Goal: Task Accomplishment & Management: Manage account settings

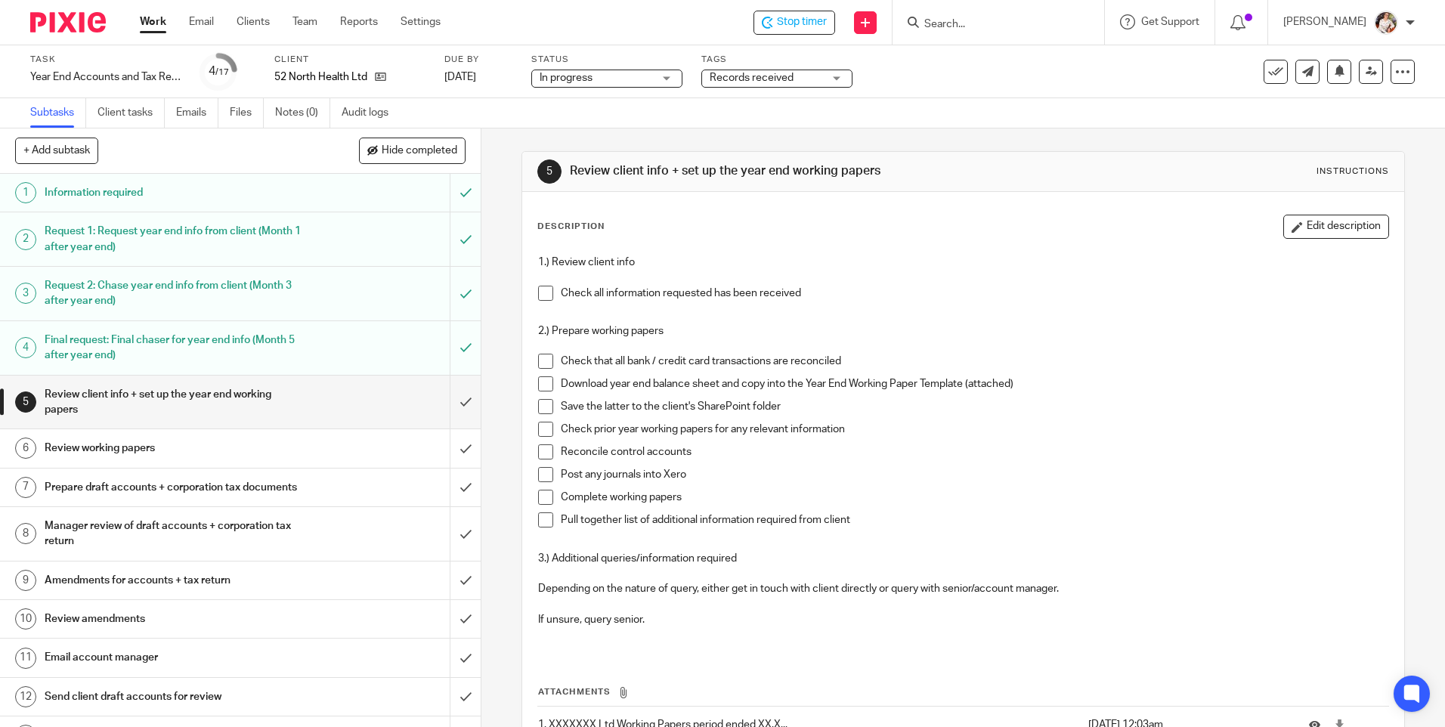
click at [538, 291] on span at bounding box center [545, 293] width 15 height 15
drag, startPoint x: 537, startPoint y: 357, endPoint x: 539, endPoint y: 367, distance: 9.3
click at [538, 358] on span at bounding box center [545, 361] width 15 height 15
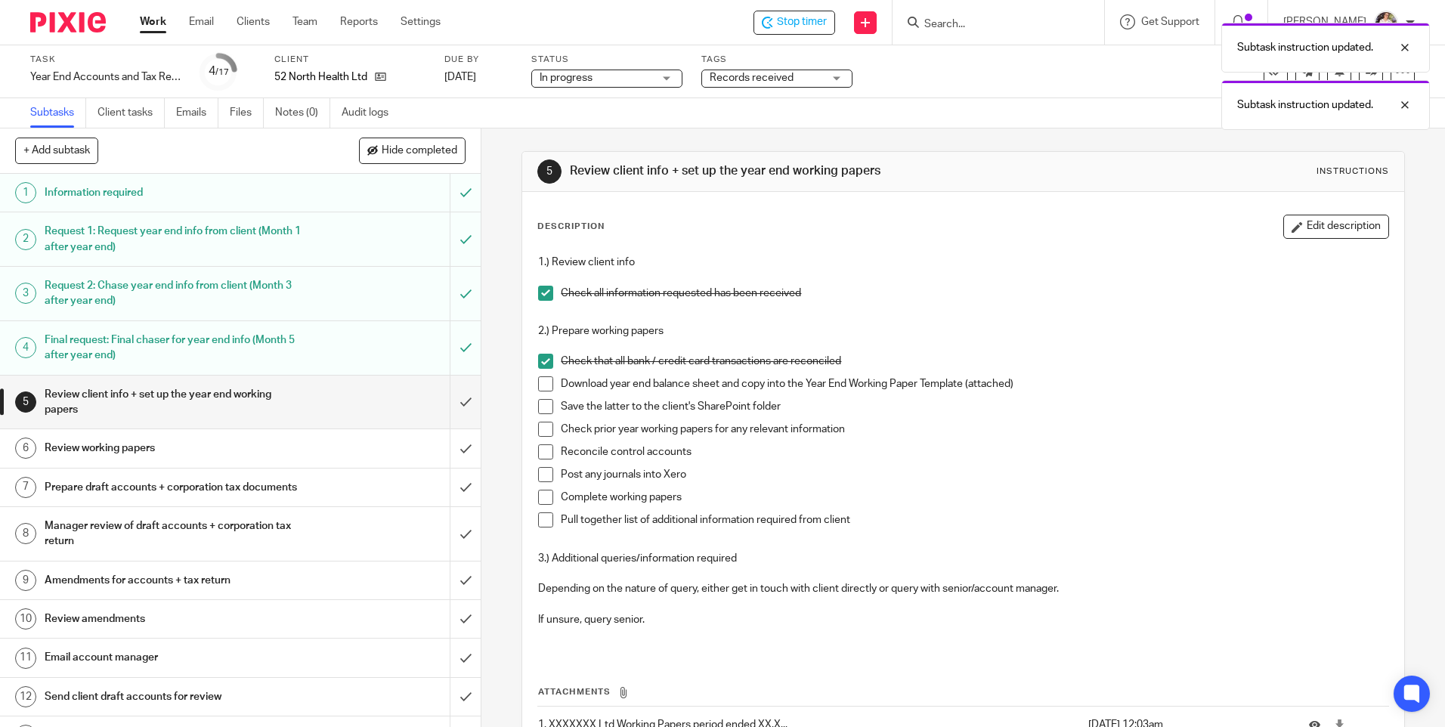
click at [542, 390] on span at bounding box center [545, 383] width 15 height 15
click at [542, 415] on li "Save the latter to the client's SharePoint folder" at bounding box center [962, 410] width 849 height 23
click at [540, 411] on span at bounding box center [545, 406] width 15 height 15
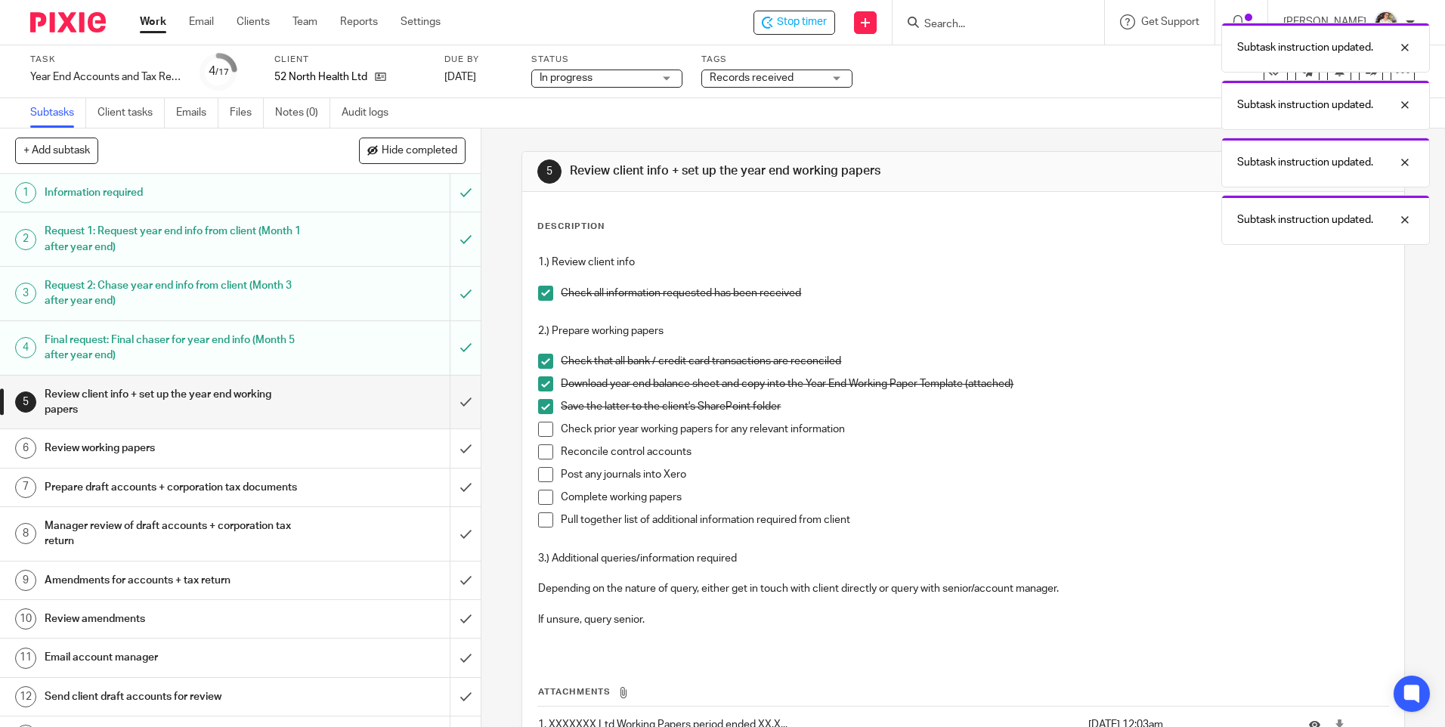
click at [540, 424] on span at bounding box center [545, 429] width 15 height 15
click at [542, 445] on span at bounding box center [545, 451] width 15 height 15
click at [538, 473] on span at bounding box center [545, 474] width 15 height 15
click at [538, 494] on span at bounding box center [545, 497] width 15 height 15
click at [540, 518] on span at bounding box center [545, 519] width 15 height 15
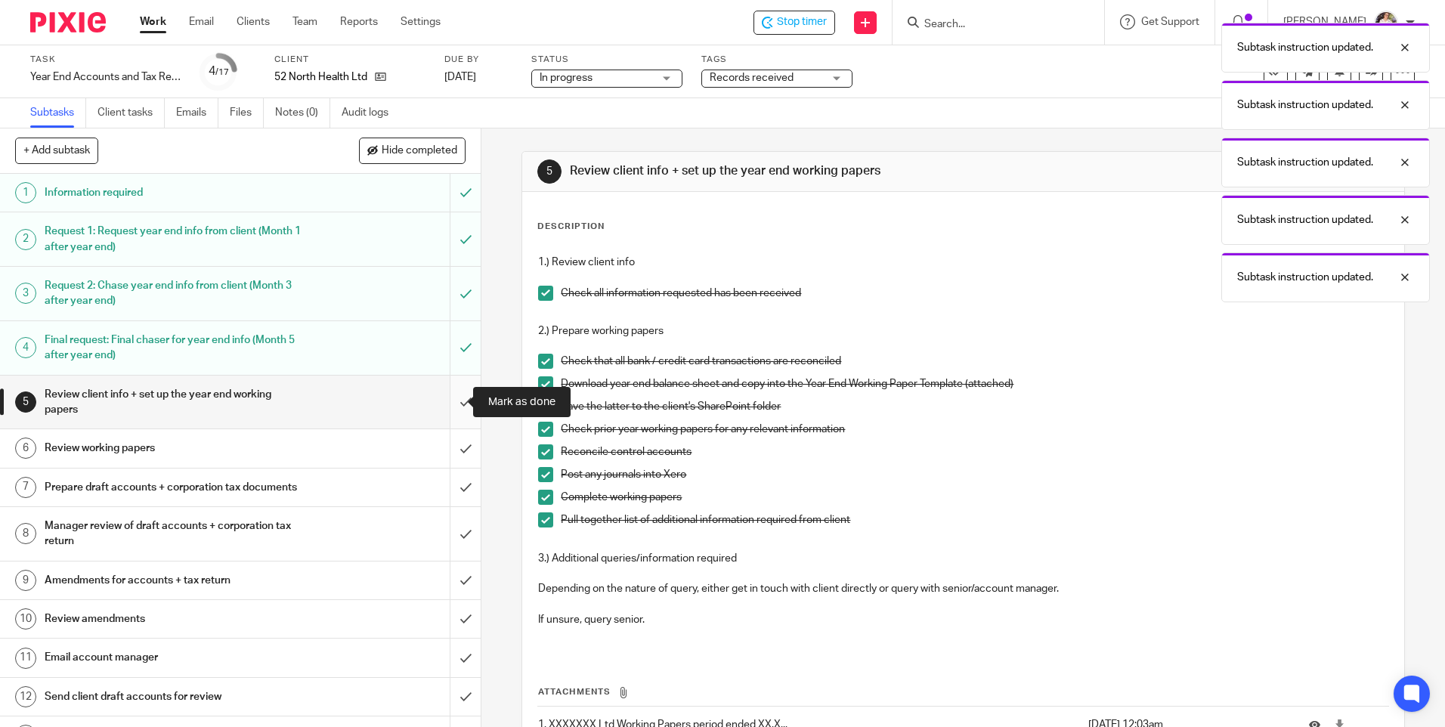
click at [445, 400] on input "submit" at bounding box center [240, 403] width 481 height 54
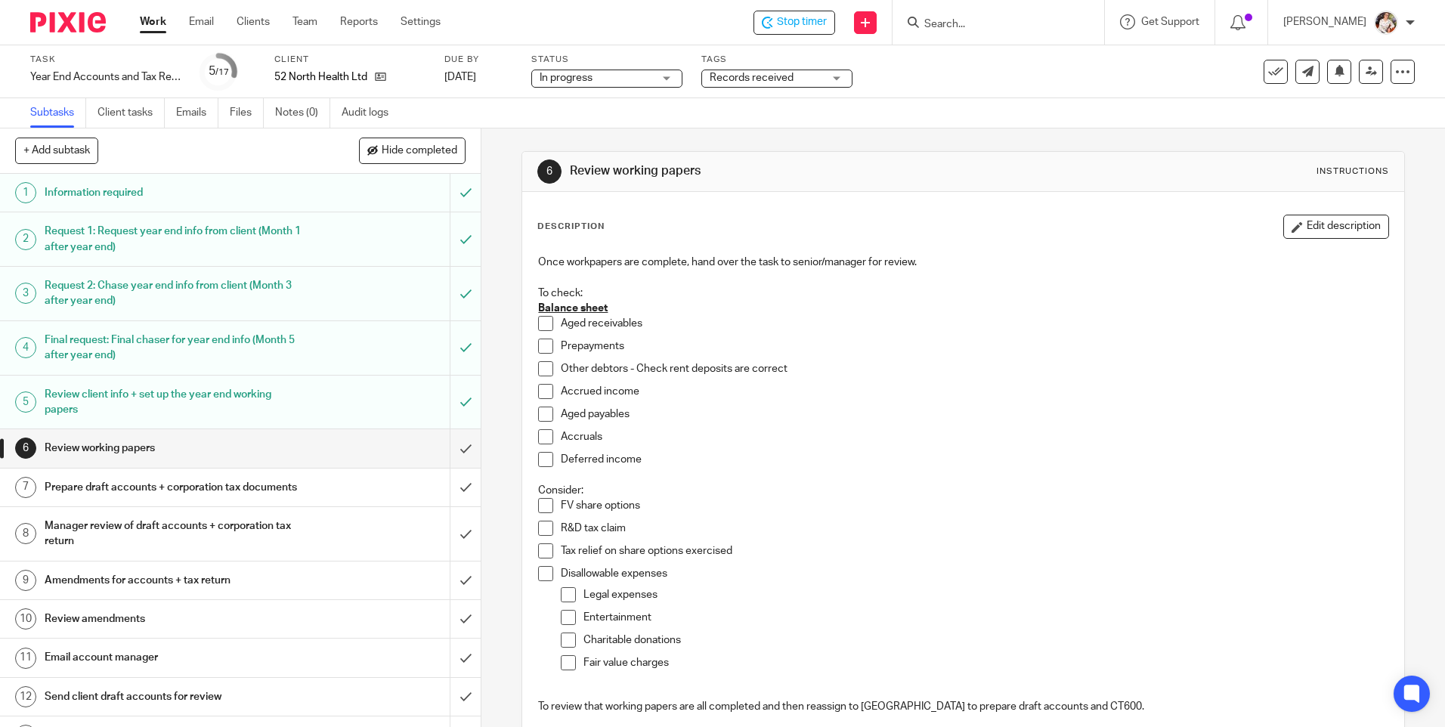
click at [1233, 375] on p "Other debtors - Check rent deposits are correct" at bounding box center [974, 368] width 827 height 15
click at [750, 76] on span "Records received" at bounding box center [752, 78] width 84 height 11
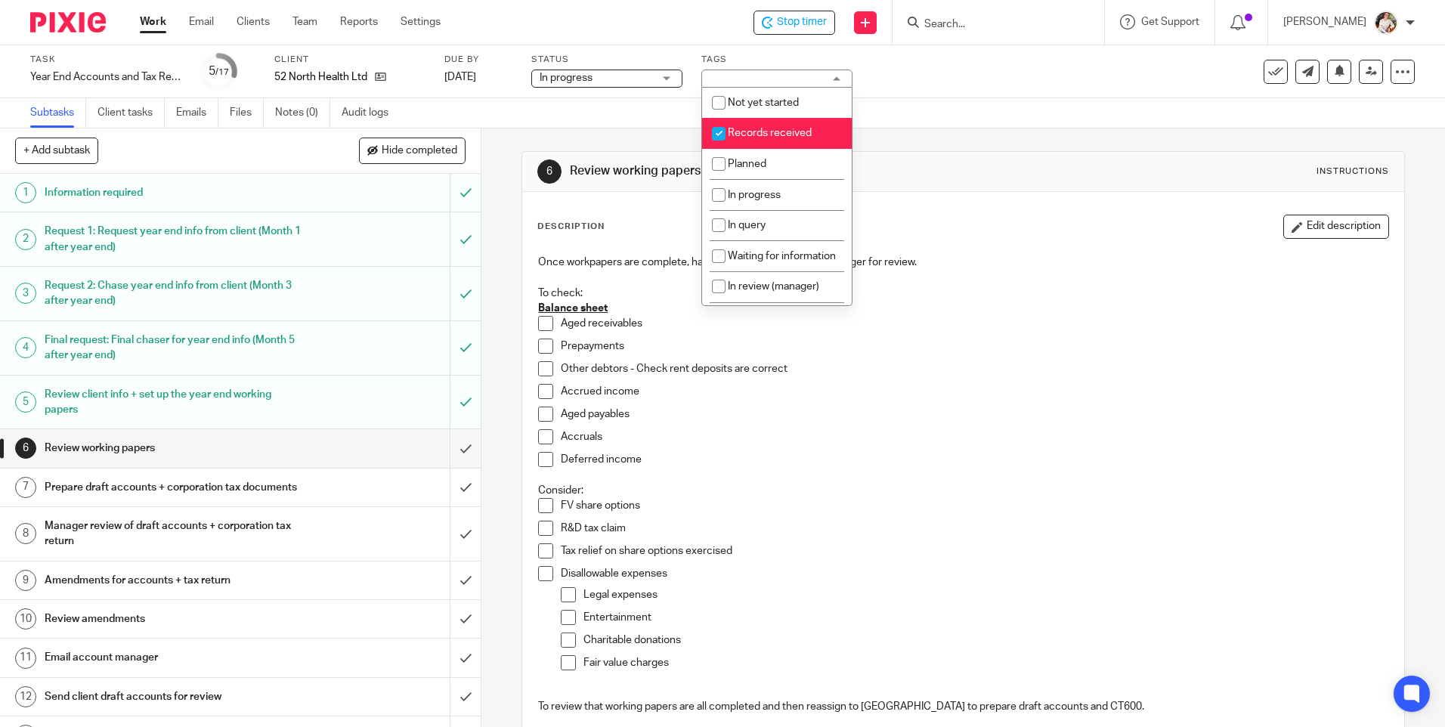
click at [768, 128] on span "Records received" at bounding box center [770, 133] width 84 height 11
checkbox input "false"
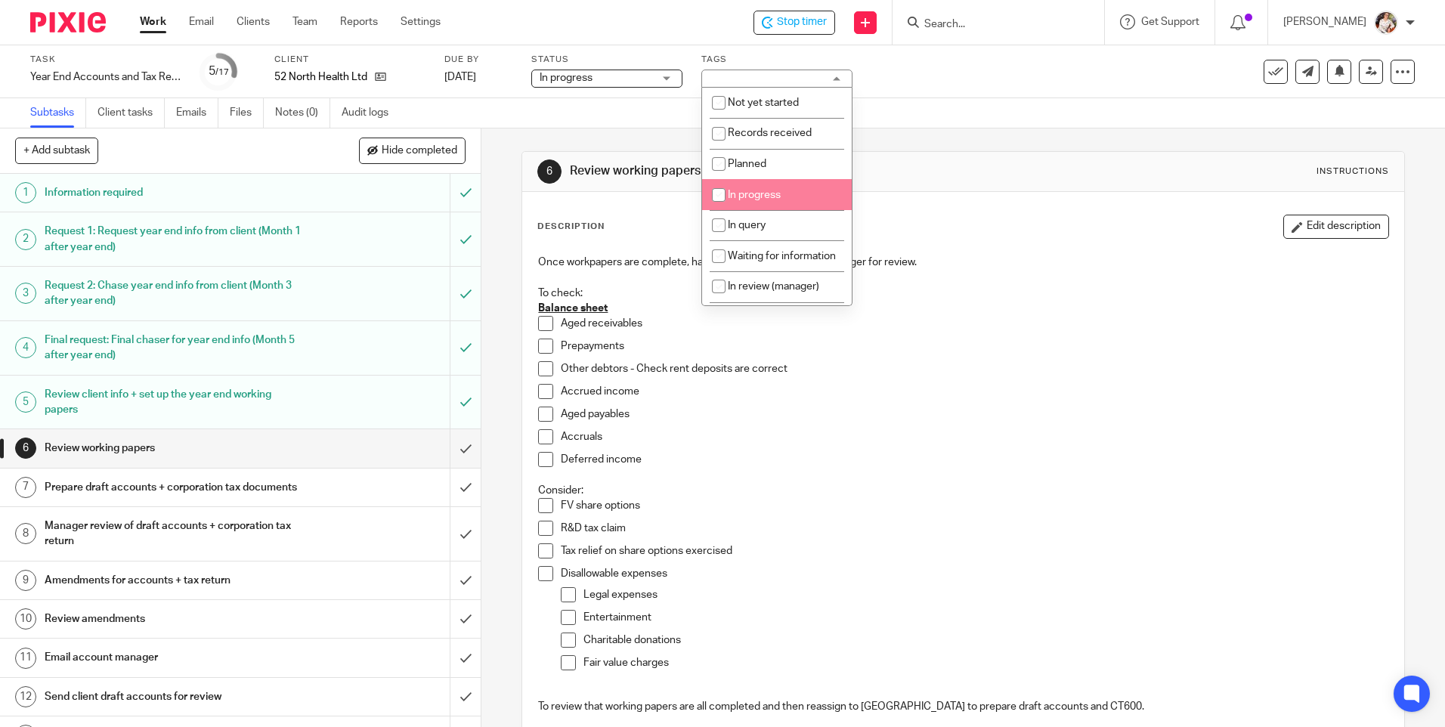
click at [765, 191] on span "In progress" at bounding box center [754, 195] width 53 height 11
checkbox input "true"
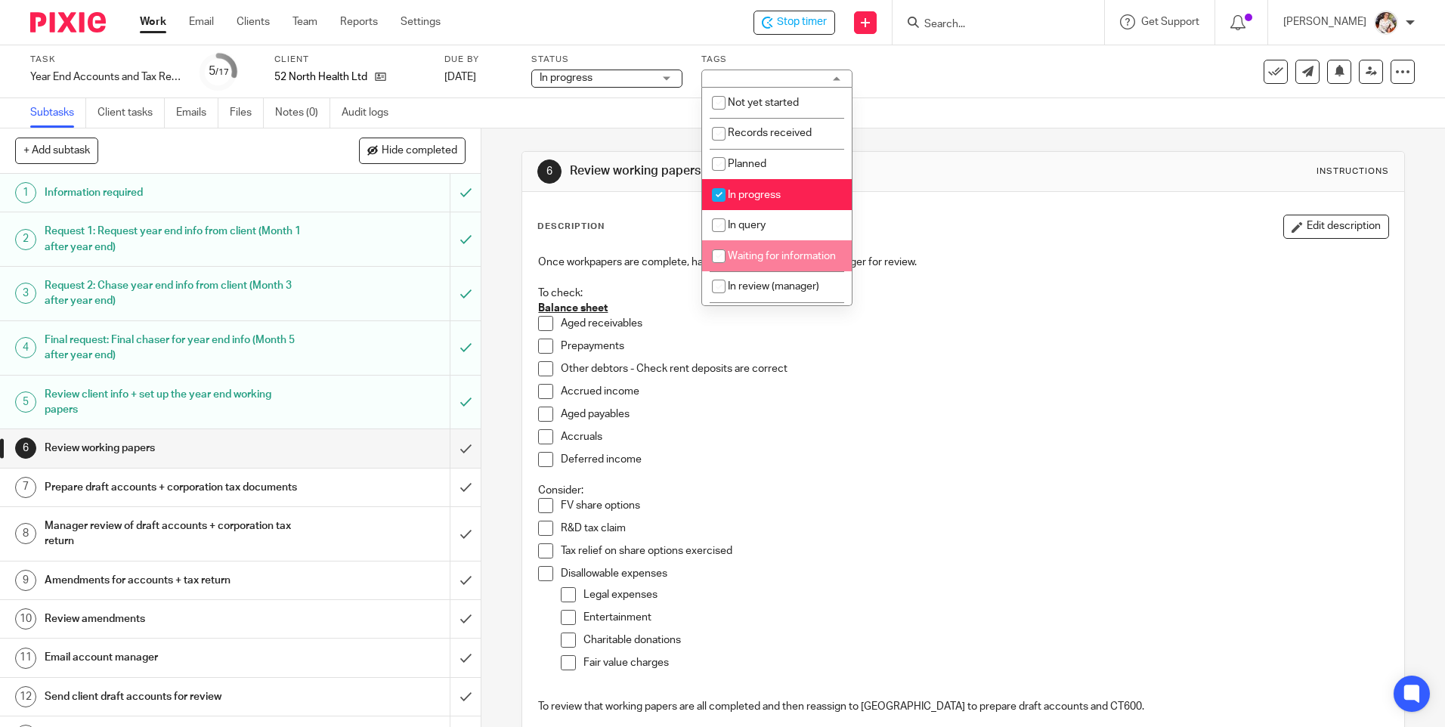
scroll to position [76, 0]
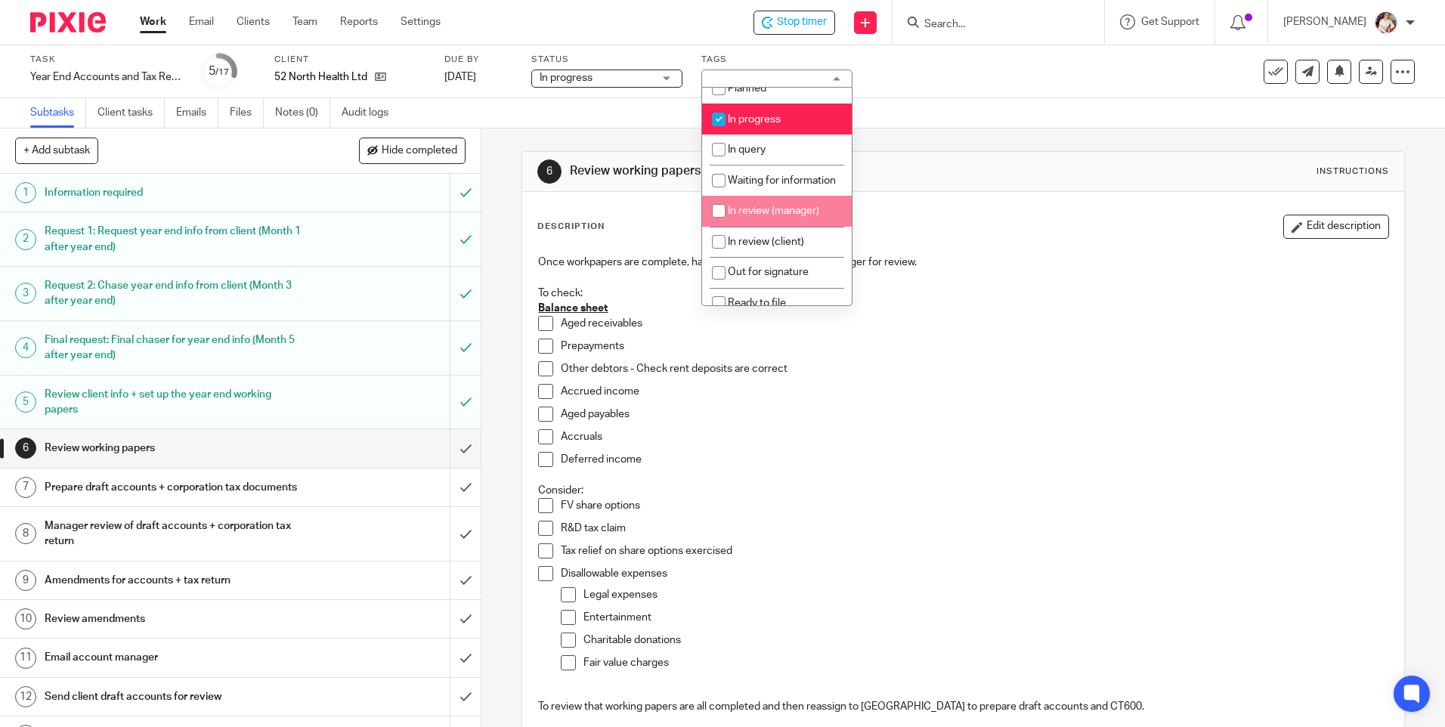
click at [763, 216] on span "In review (manager)" at bounding box center [773, 211] width 91 height 11
checkbox input "true"
click at [1366, 72] on icon at bounding box center [1371, 71] width 11 height 11
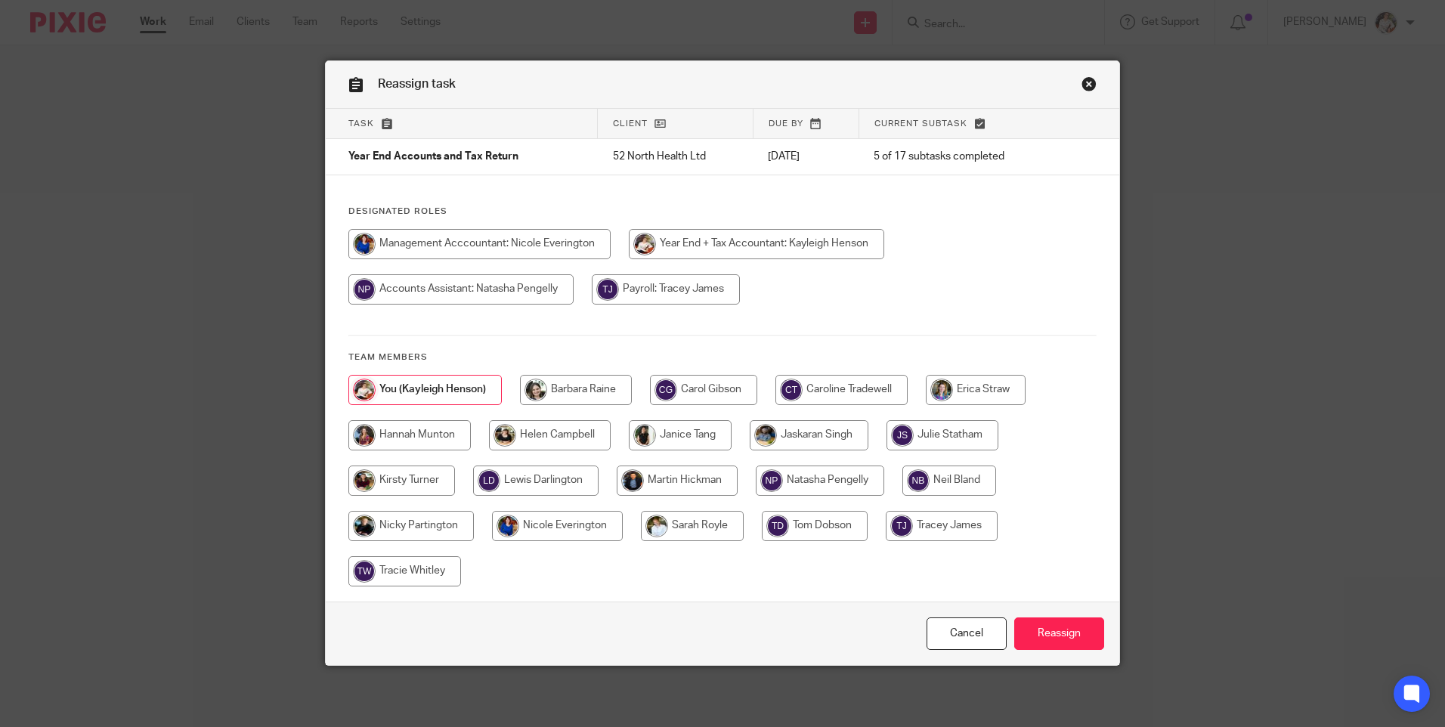
click at [824, 409] on div at bounding box center [722, 488] width 748 height 227
click at [825, 391] on input "radio" at bounding box center [841, 390] width 132 height 30
radio input "true"
click at [1075, 635] on input "Reassign" at bounding box center [1059, 633] width 90 height 32
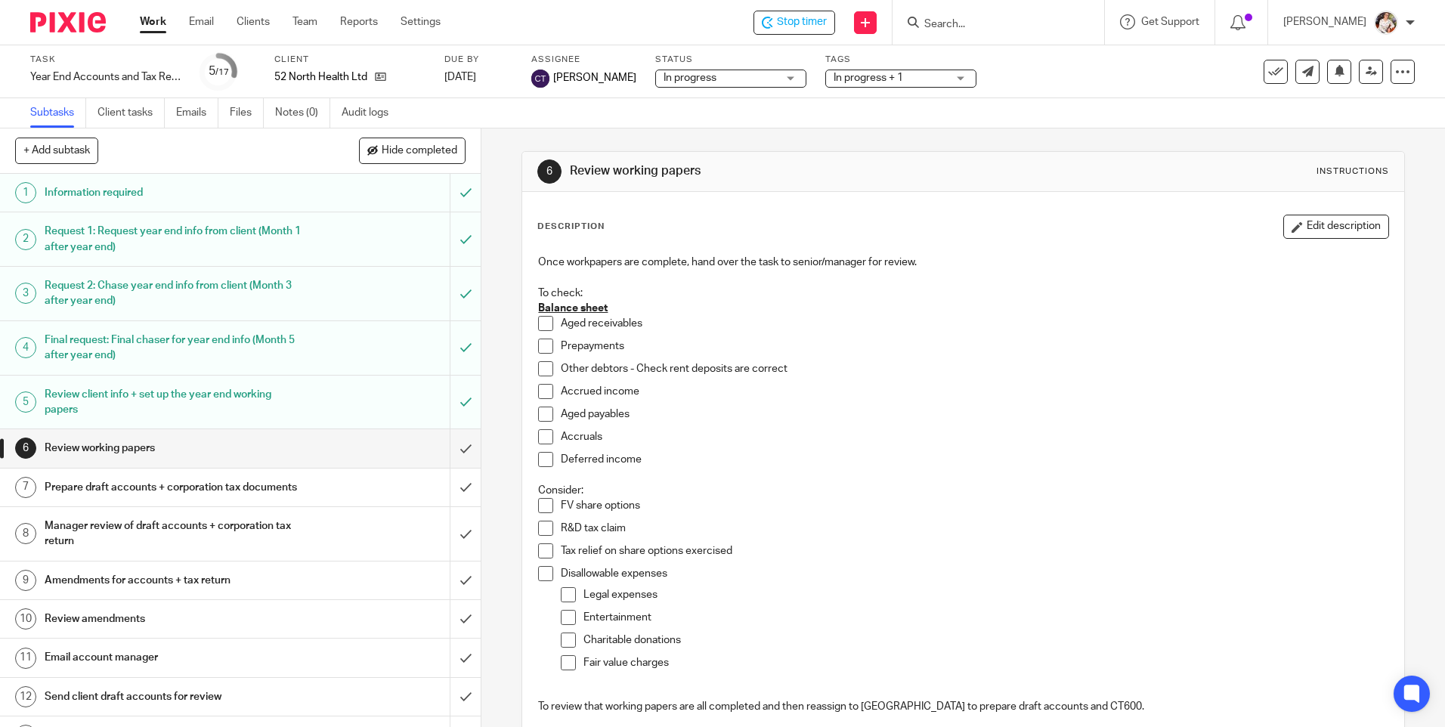
click at [812, 24] on span "Stop timer" at bounding box center [802, 22] width 50 height 16
click at [382, 79] on icon at bounding box center [380, 76] width 11 height 11
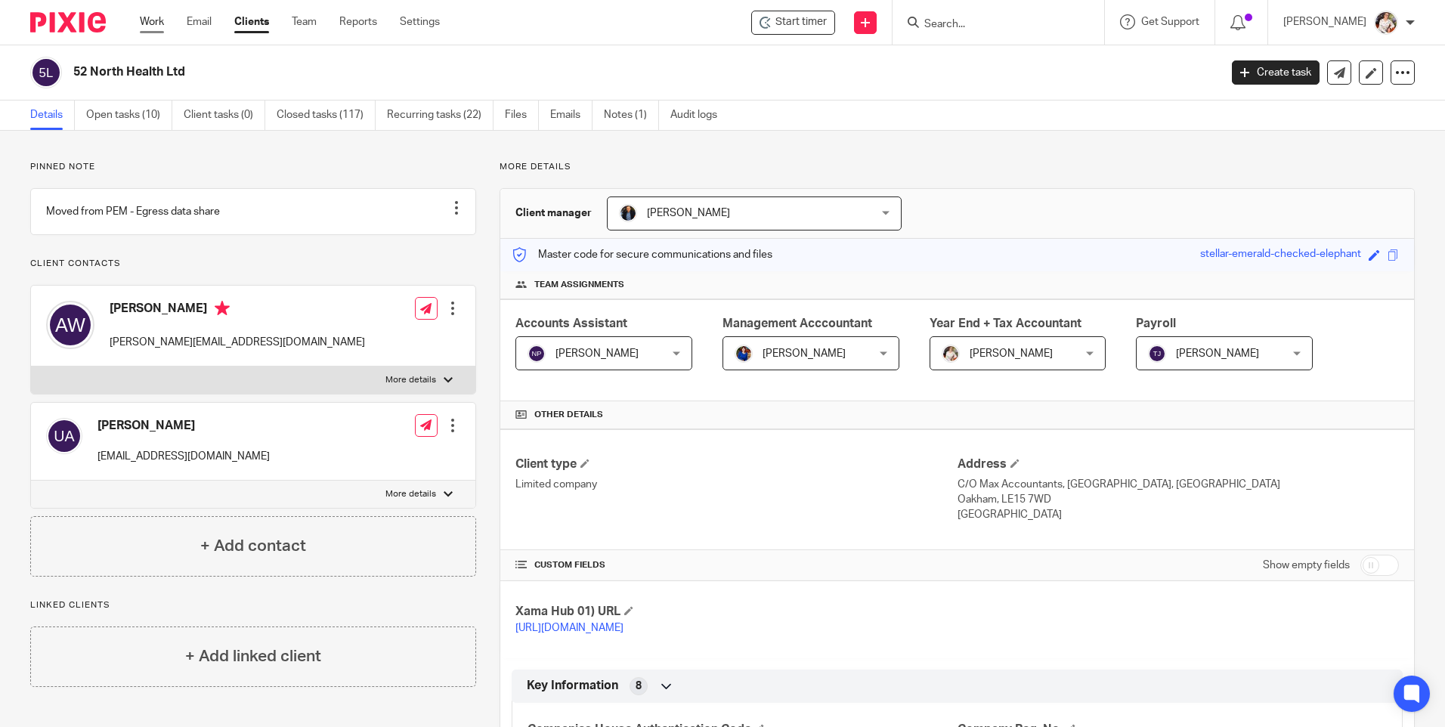
click at [153, 26] on link "Work" at bounding box center [152, 21] width 24 height 15
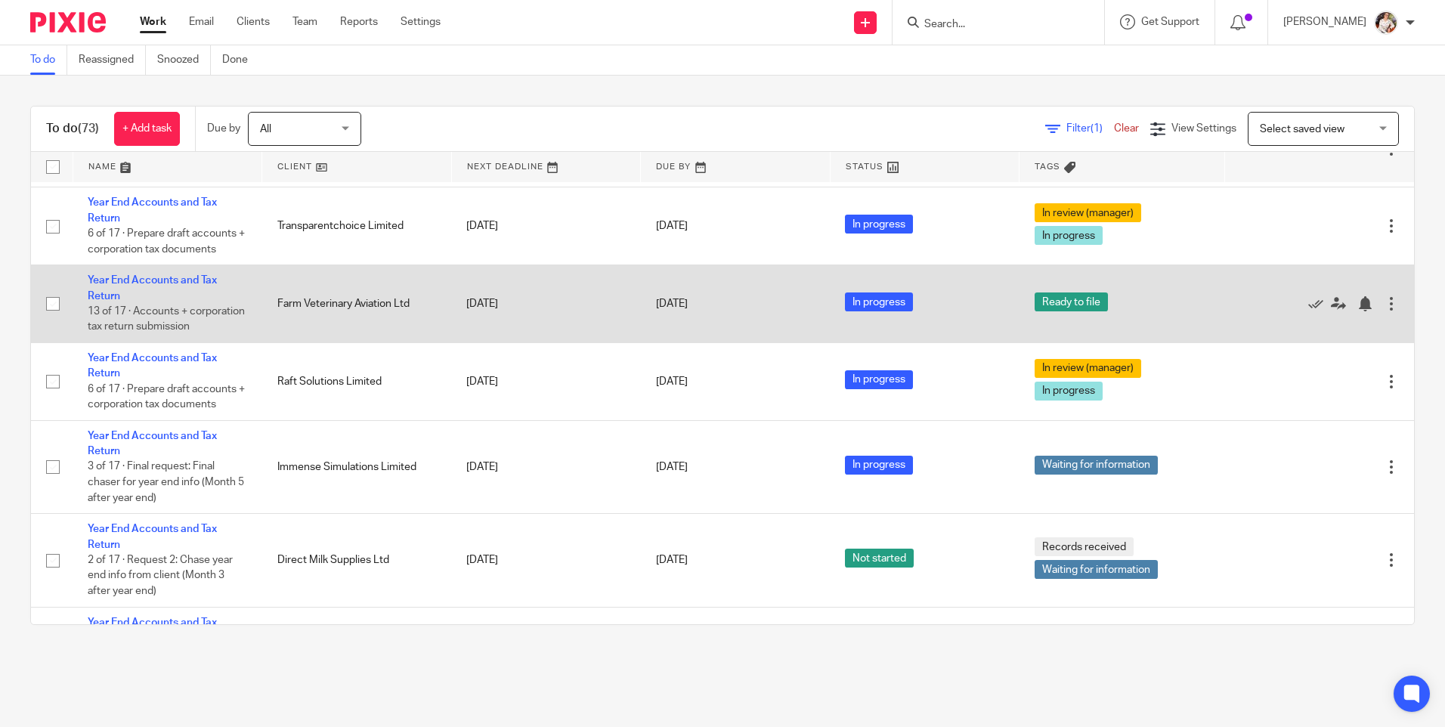
scroll to position [680, 0]
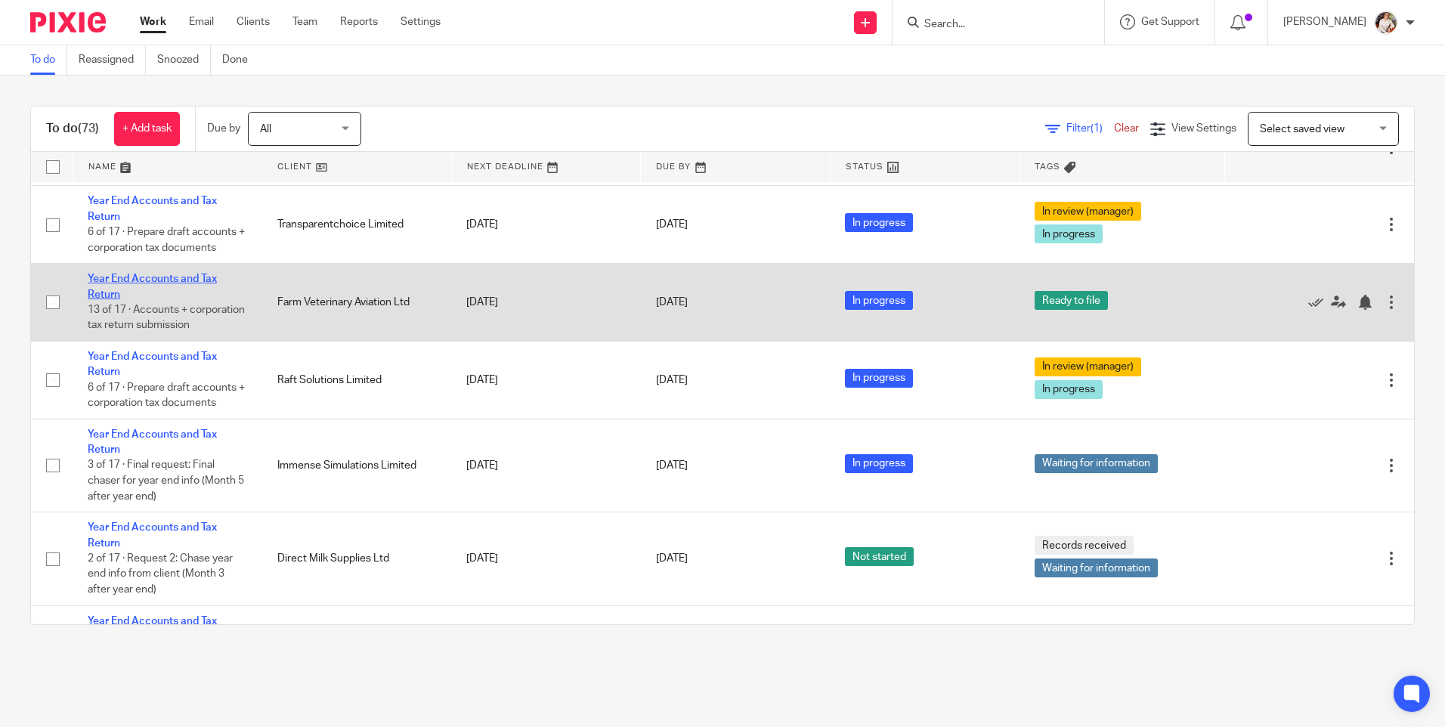
click at [144, 296] on link "Year End Accounts and Tax Return" at bounding box center [152, 287] width 129 height 26
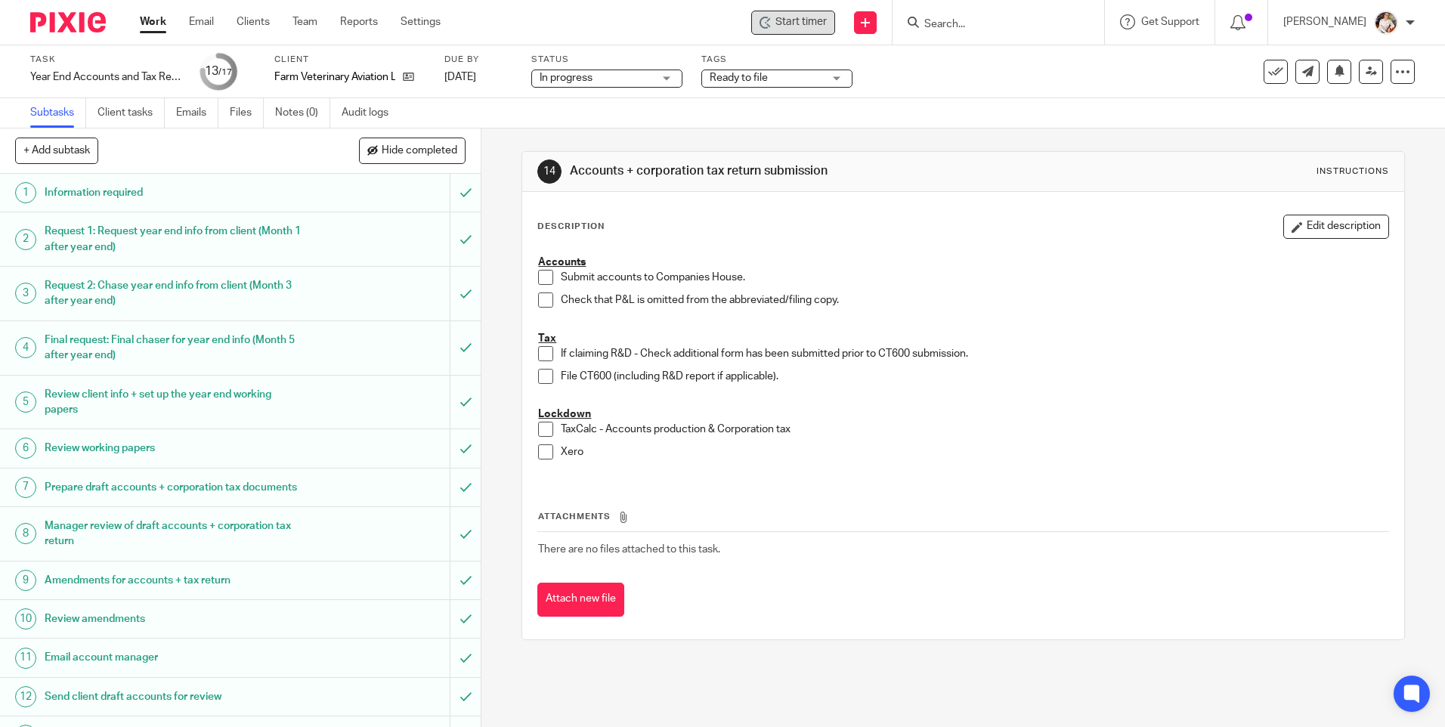
click at [812, 26] on span "Start timer" at bounding box center [800, 22] width 51 height 16
click at [810, 16] on span "Start timer" at bounding box center [800, 22] width 51 height 16
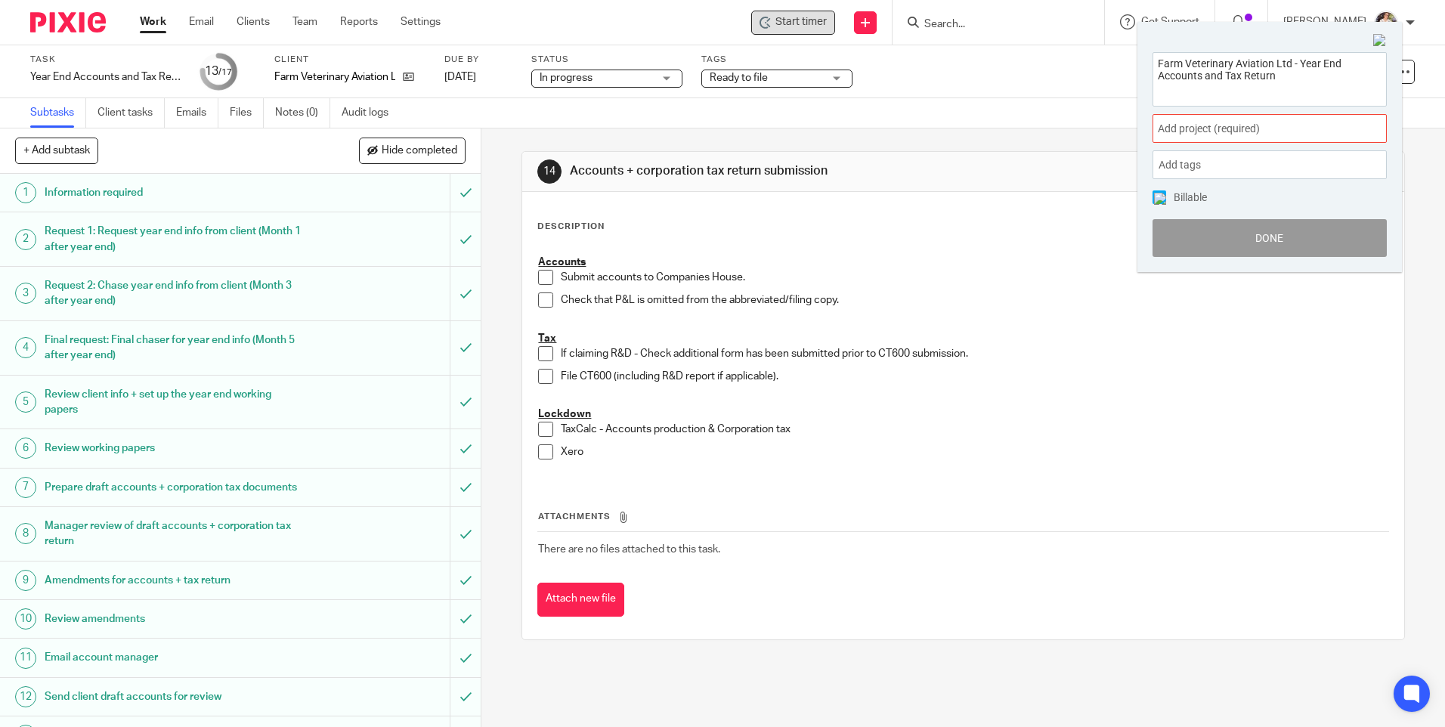
click at [1324, 128] on span "Add project (required) :" at bounding box center [1253, 129] width 190 height 16
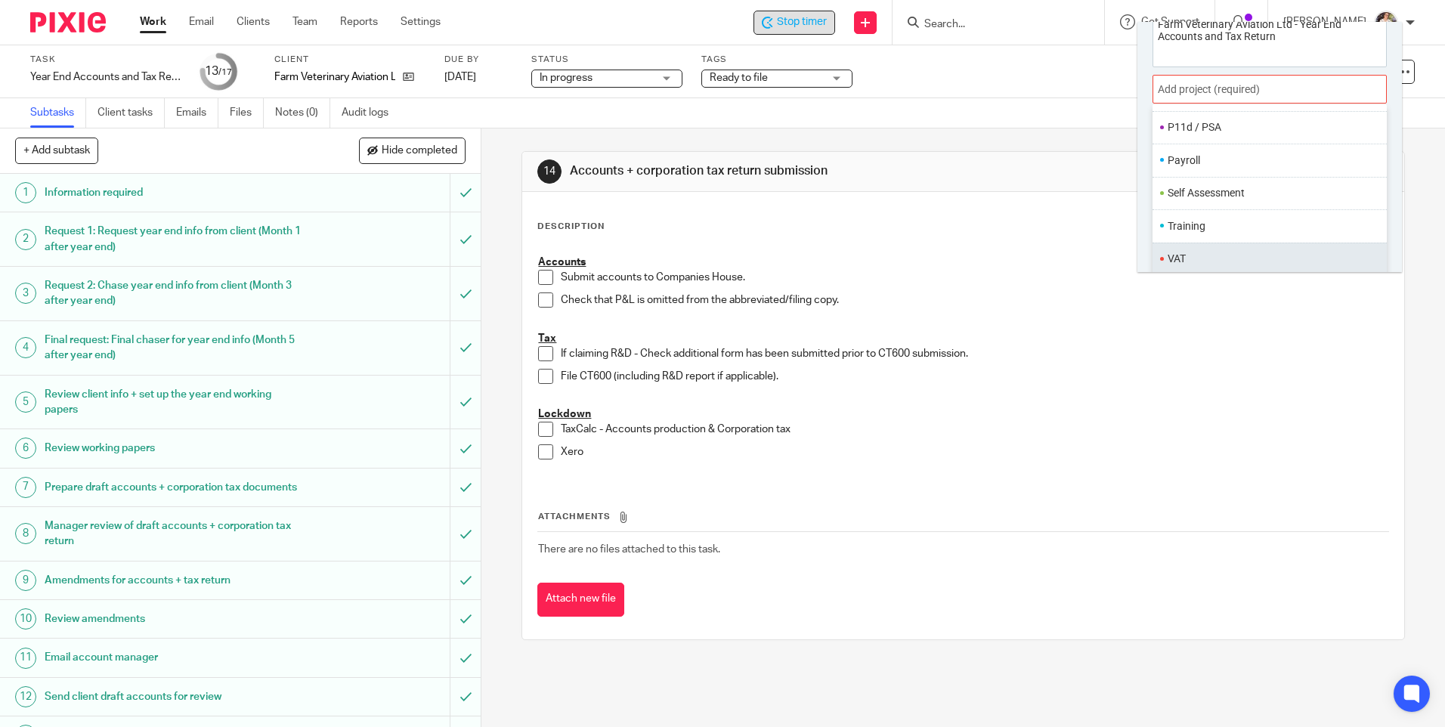
scroll to position [75, 0]
click at [1192, 255] on li "Year End" at bounding box center [1232, 256] width 129 height 16
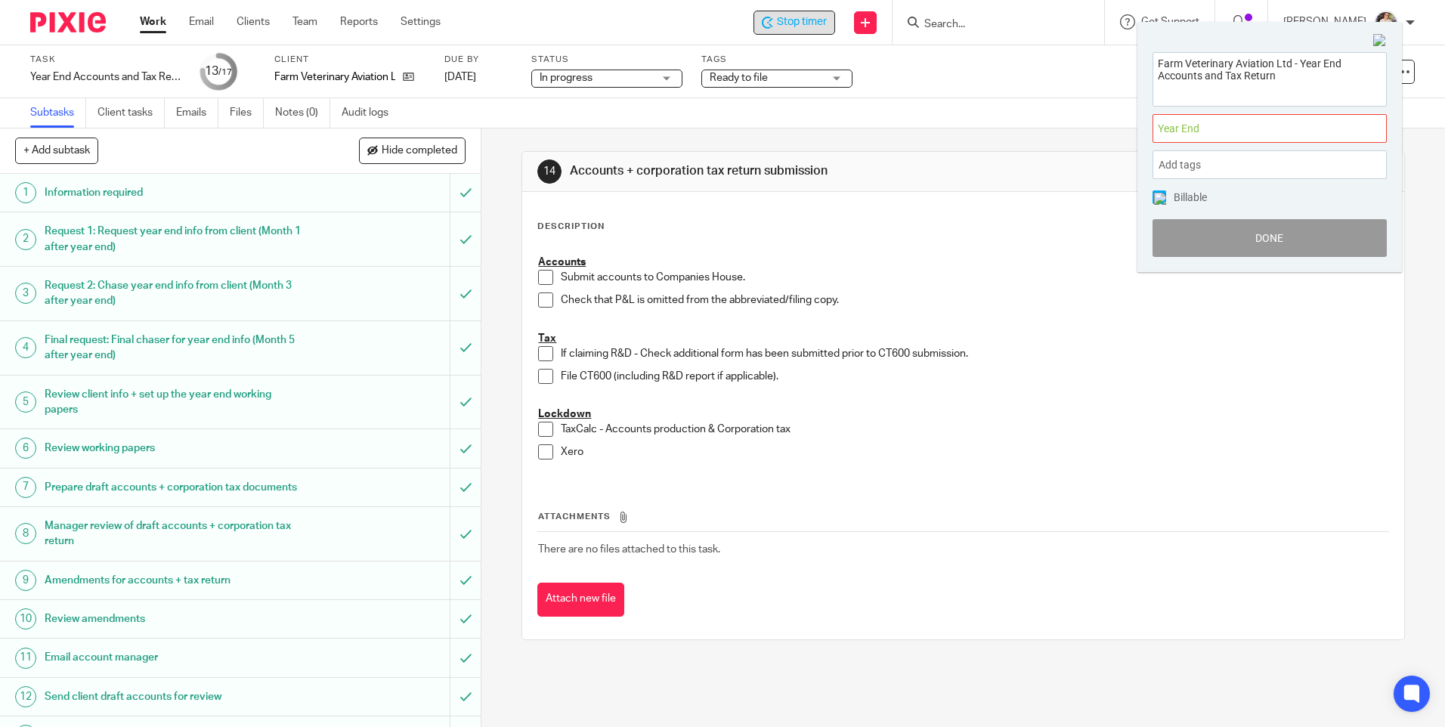
scroll to position [0, 0]
click at [1194, 247] on button "Done" at bounding box center [1270, 238] width 234 height 38
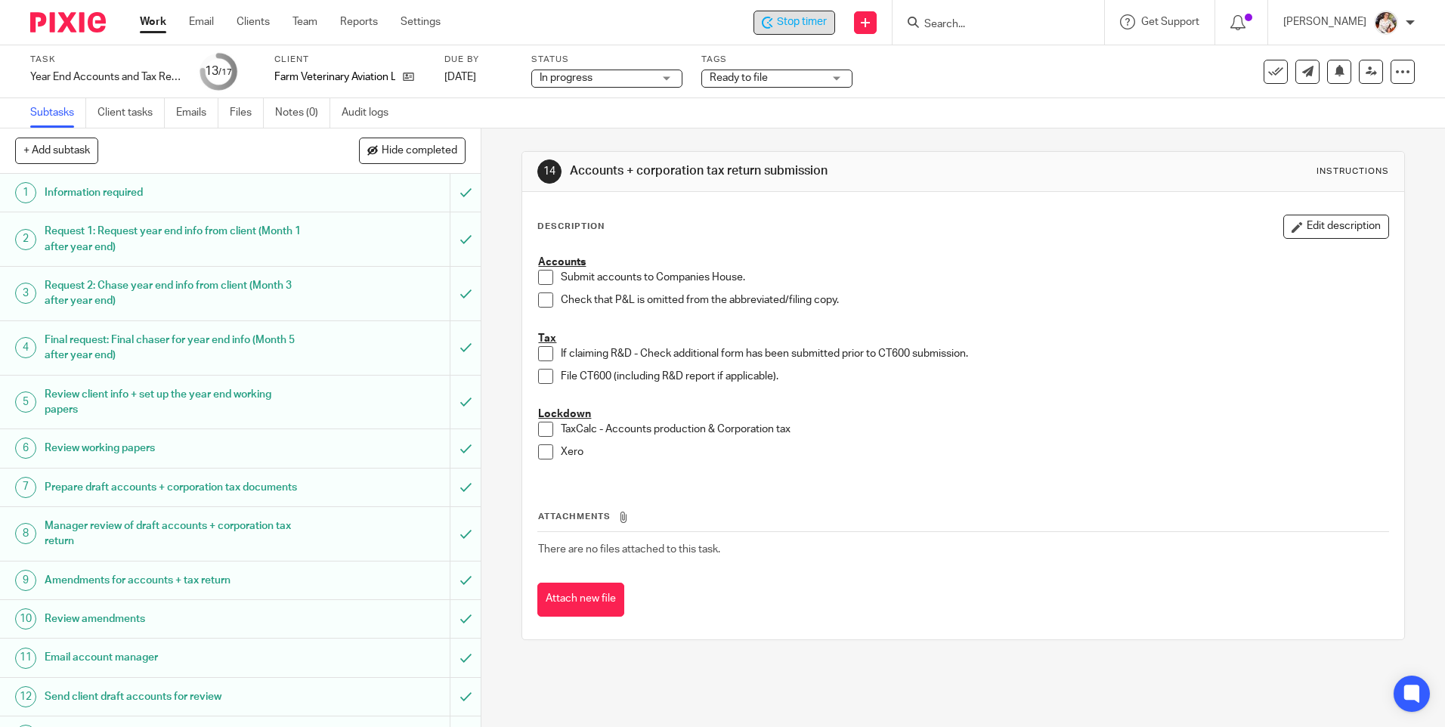
click at [540, 376] on span at bounding box center [545, 376] width 15 height 15
click at [539, 280] on span at bounding box center [545, 277] width 15 height 15
click at [540, 297] on span at bounding box center [545, 299] width 15 height 15
drag, startPoint x: 544, startPoint y: 429, endPoint x: 542, endPoint y: 450, distance: 21.3
click at [544, 429] on span at bounding box center [545, 429] width 15 height 15
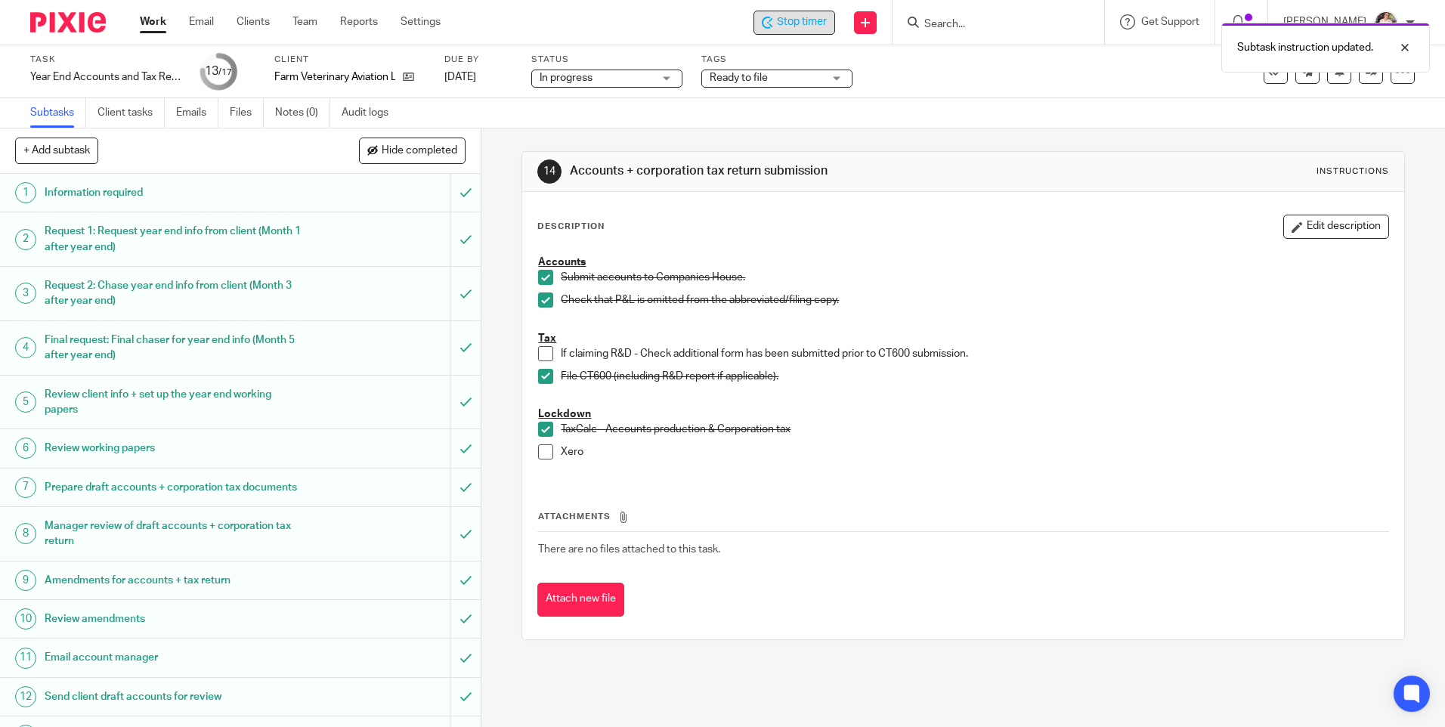
click at [781, 76] on span "Ready to file" at bounding box center [766, 78] width 113 height 16
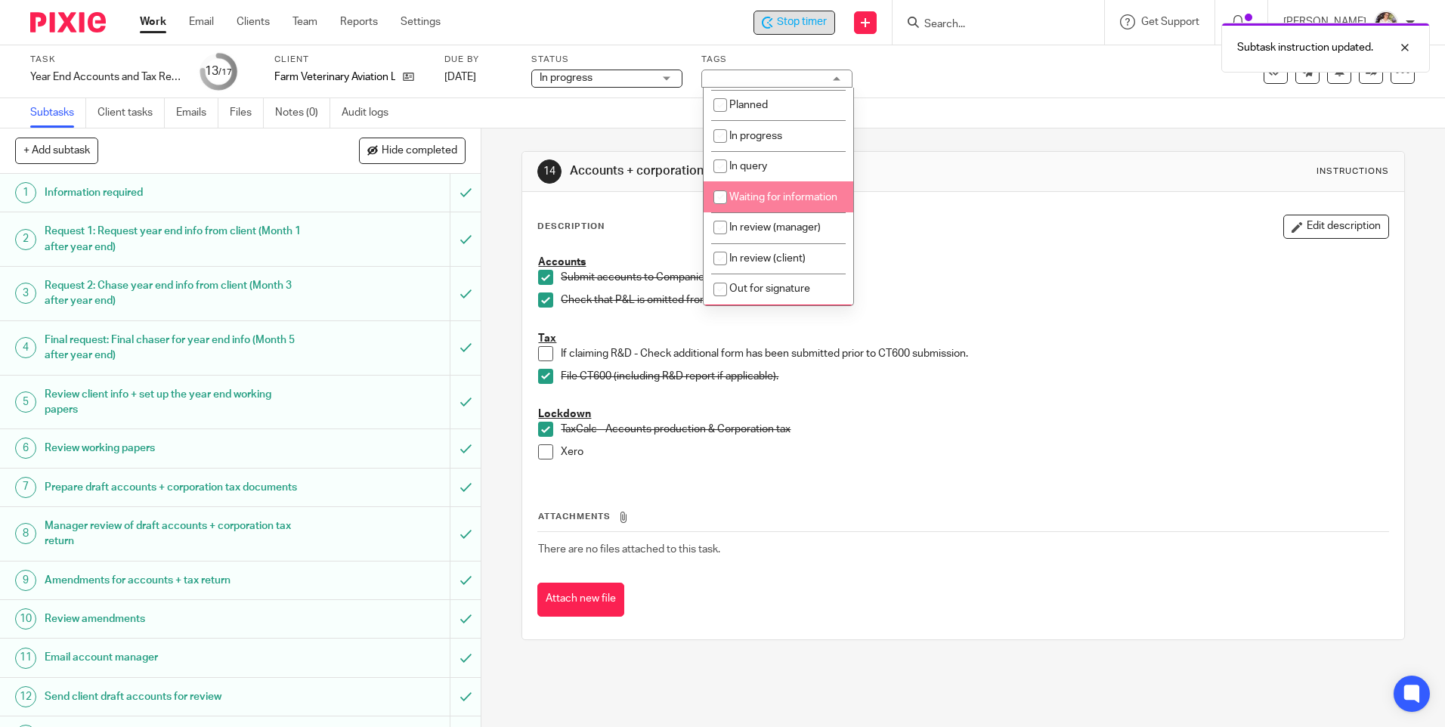
scroll to position [257, 0]
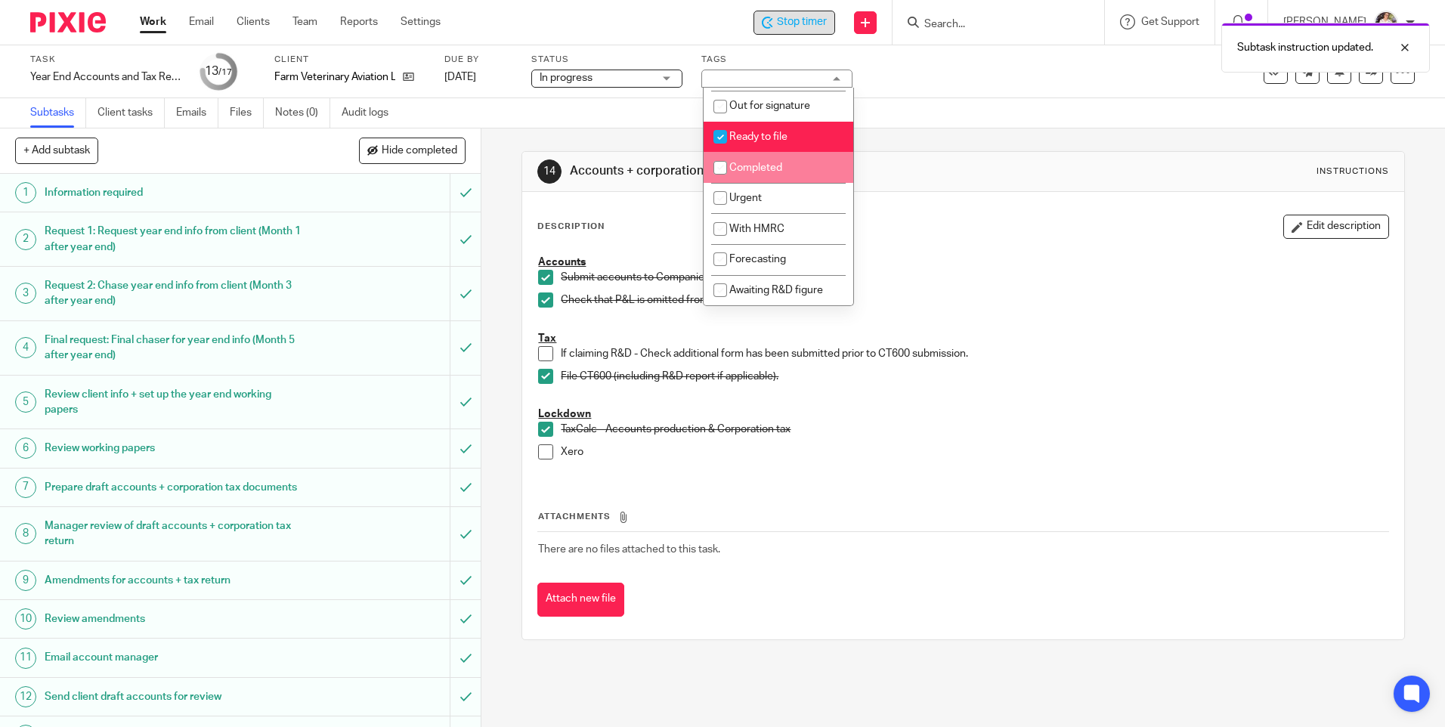
click at [757, 153] on li "Completed" at bounding box center [779, 167] width 150 height 31
checkbox input "true"
click at [748, 136] on span "Ready to file" at bounding box center [758, 137] width 58 height 11
checkbox input "false"
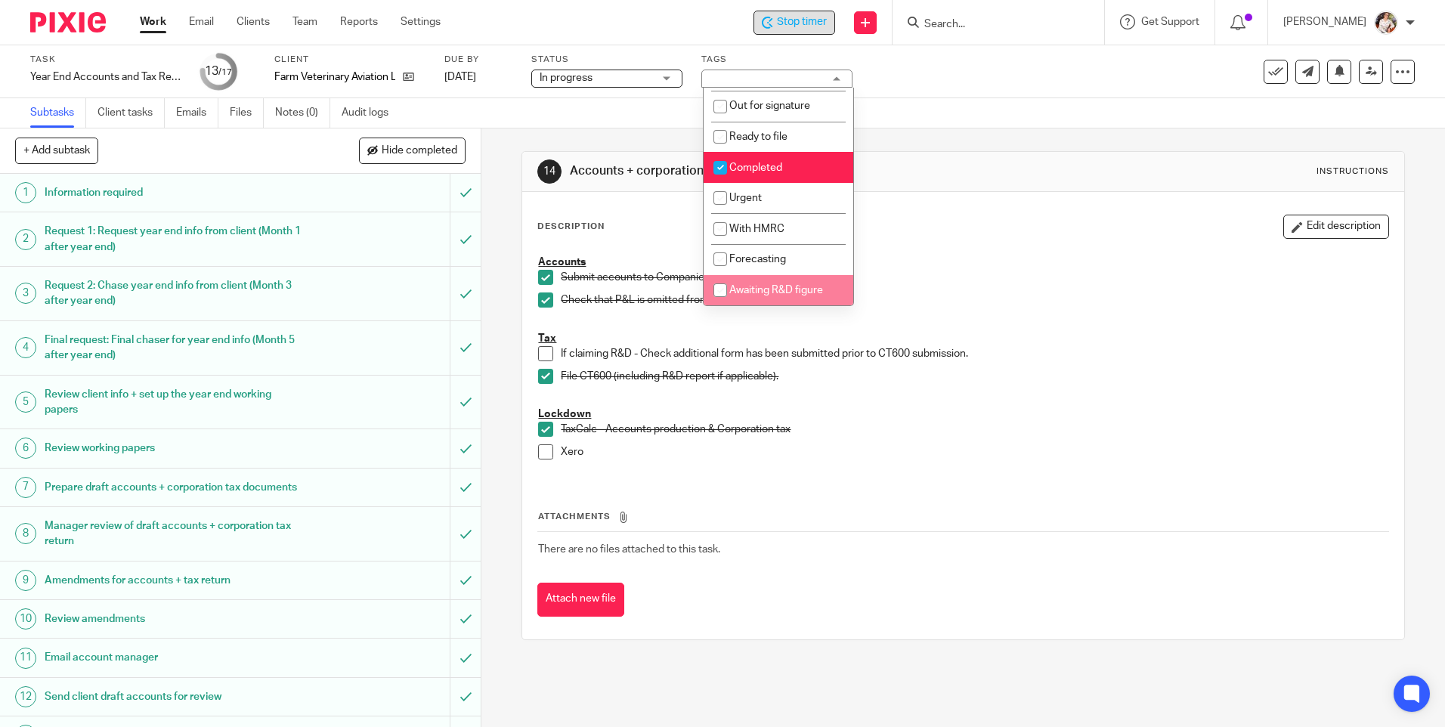
click at [543, 455] on span at bounding box center [545, 451] width 15 height 15
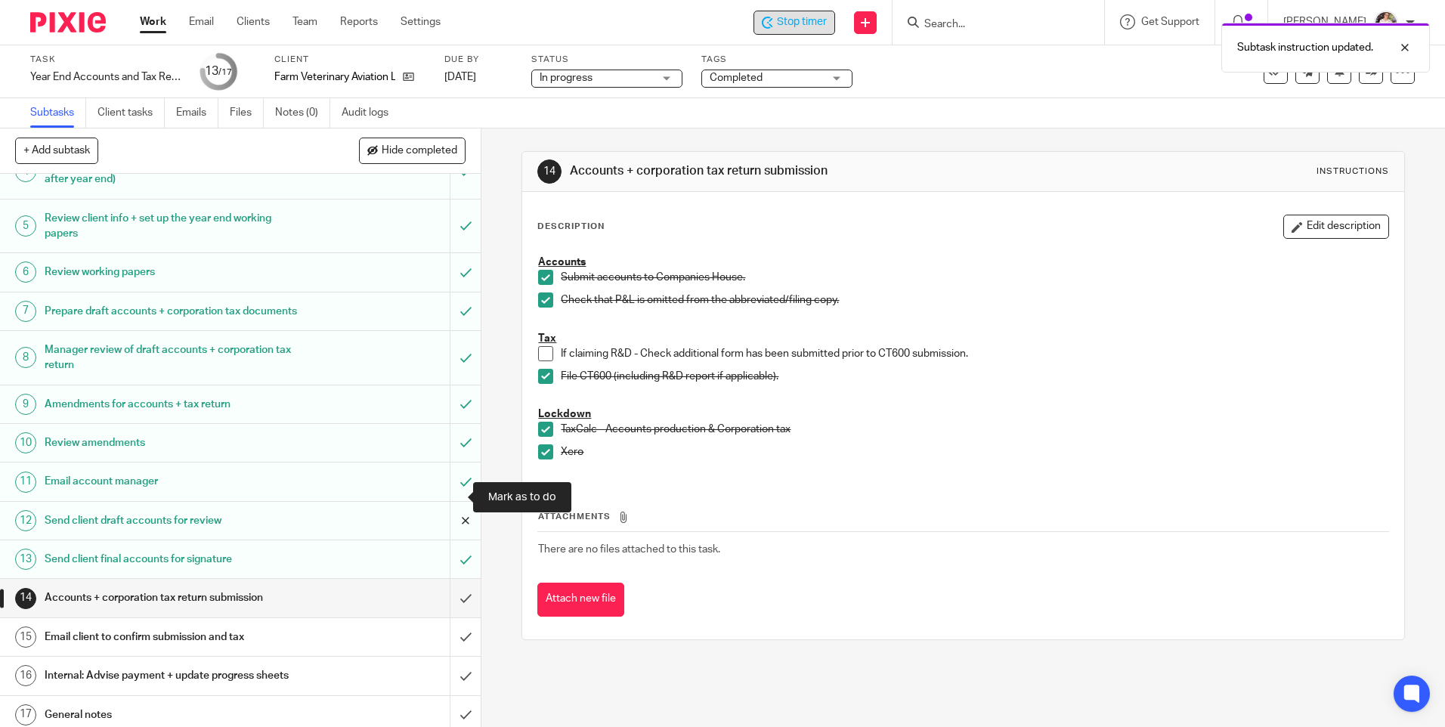
scroll to position [199, 0]
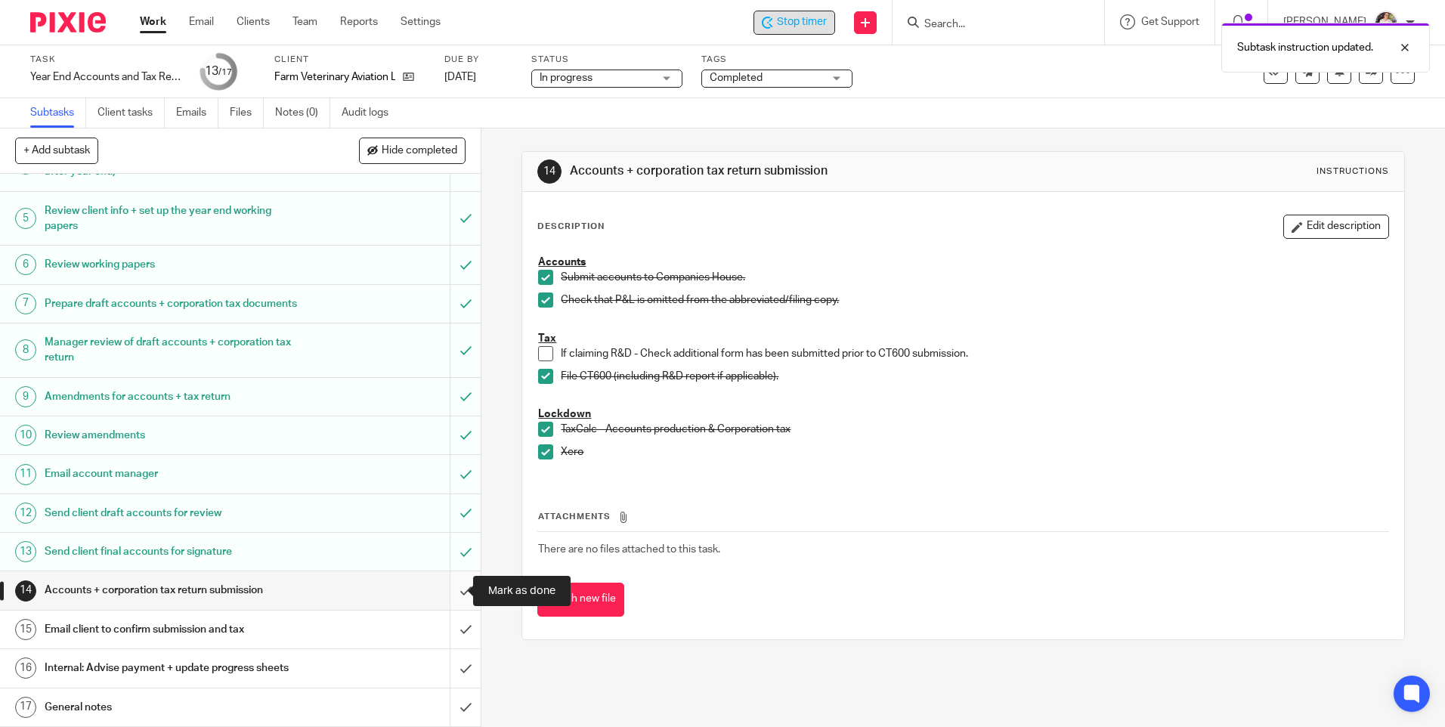
click at [455, 593] on input "submit" at bounding box center [240, 590] width 481 height 38
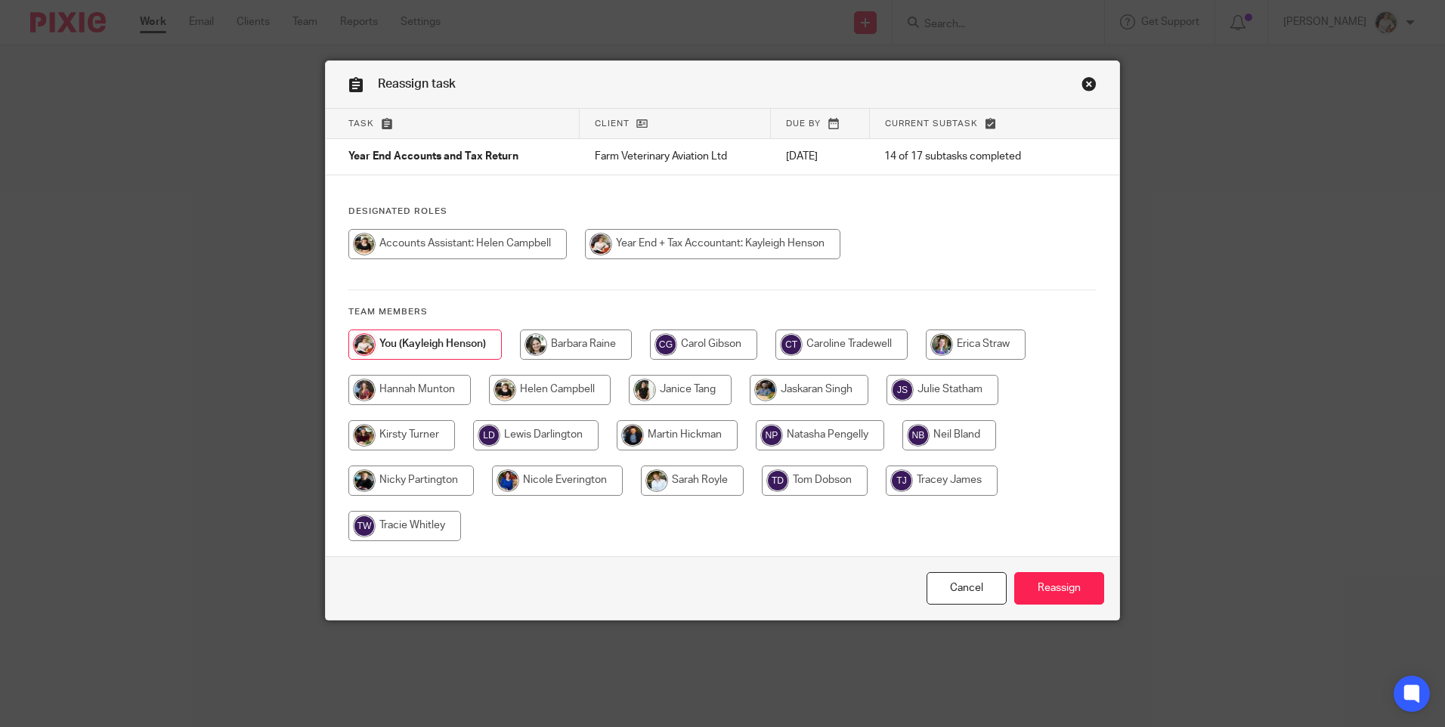
click at [807, 342] on input "radio" at bounding box center [841, 345] width 132 height 30
radio input "true"
click at [1048, 592] on input "Reassign" at bounding box center [1059, 588] width 90 height 32
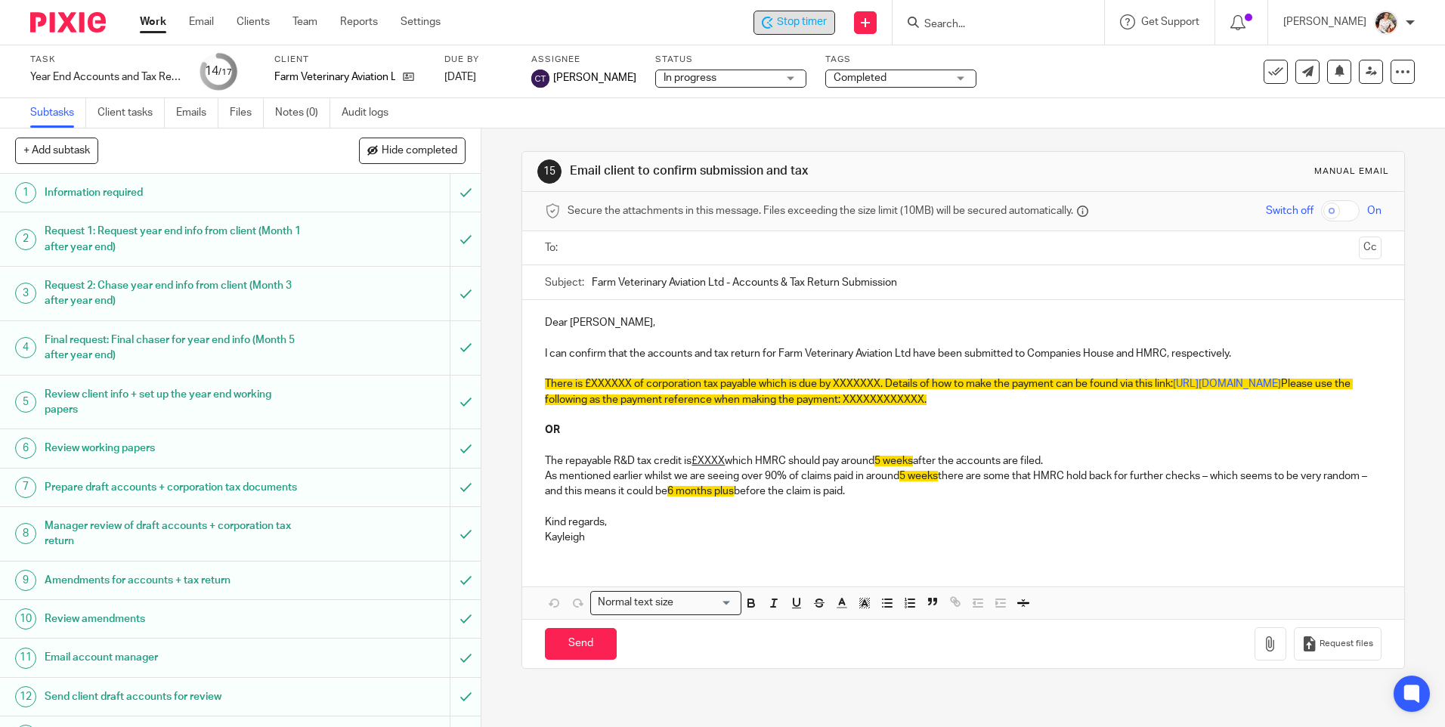
click at [792, 22] on span "Stop timer" at bounding box center [802, 22] width 50 height 16
